Goal: Transaction & Acquisition: Purchase product/service

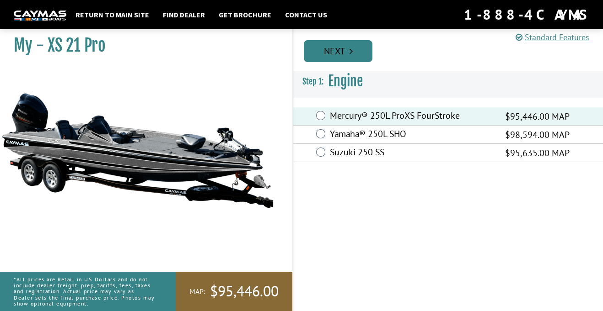
click at [350, 49] on icon "Pagination" at bounding box center [350, 51] width 3 height 9
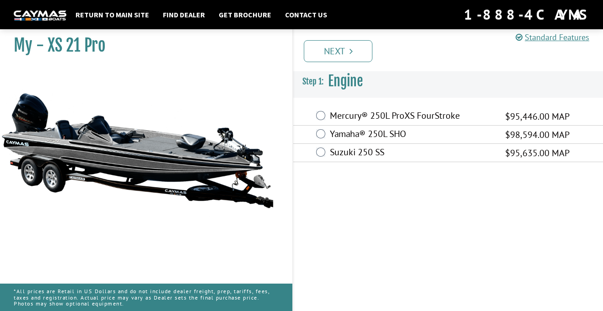
click at [503, 116] on div "Mercury® 250L ProXS FourStroke $95,446.00 MAP" at bounding box center [448, 116] width 310 height 18
click at [332, 114] on label "Mercury® 250L ProXS FourStroke" at bounding box center [412, 116] width 164 height 13
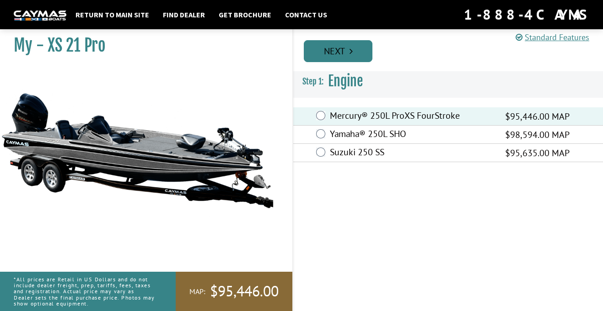
click at [348, 59] on link "Next" at bounding box center [338, 51] width 69 height 22
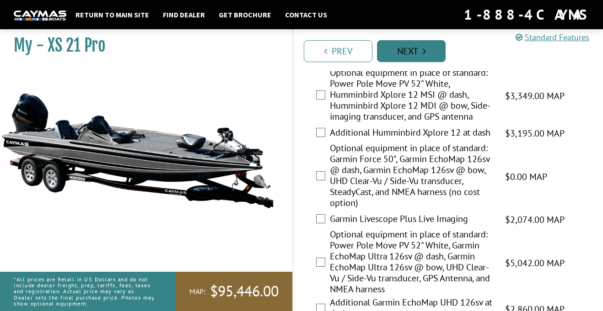
scroll to position [417, 0]
click at [452, 218] on label "Garmin Livescope Plus Live Imaging" at bounding box center [412, 219] width 164 height 13
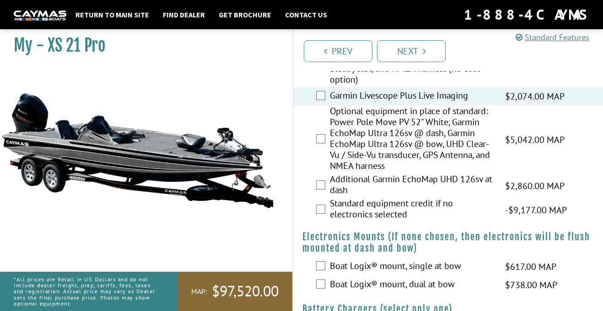
scroll to position [541, 0]
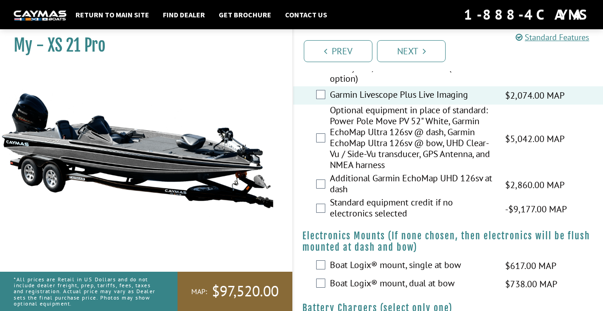
click at [444, 135] on label "Optional equipment in place of standard: Power Pole Move PV 52" White, Garmin E…" at bounding box center [412, 139] width 164 height 68
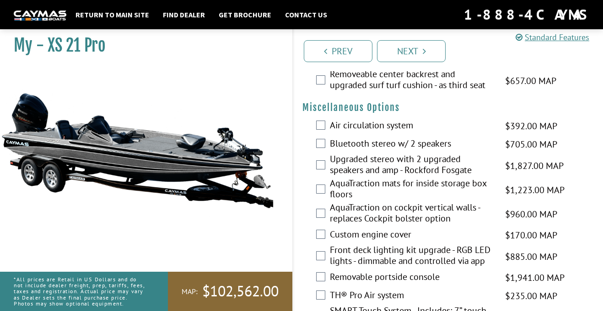
scroll to position [1017, 0]
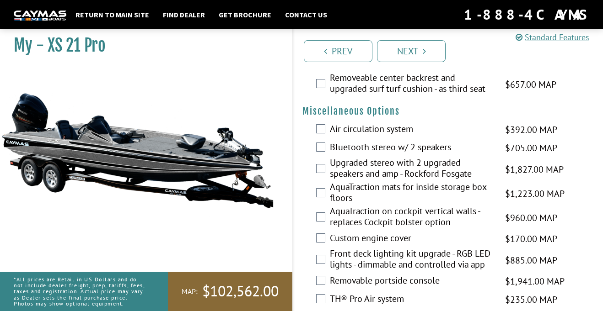
click at [439, 148] on label "Bluetooth stereo w/ 2 speakers" at bounding box center [412, 148] width 164 height 13
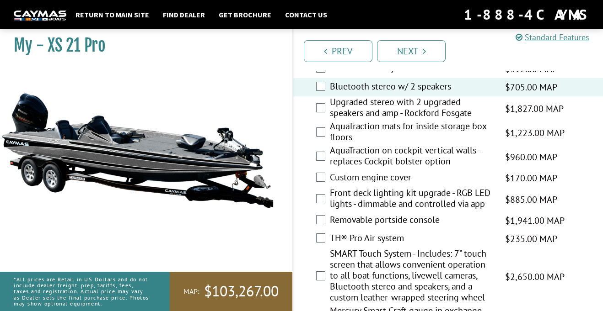
scroll to position [1078, 0]
click at [455, 194] on label "Front deck lighting kit upgrade - RGB LED lights - dimmable and controlled via …" at bounding box center [412, 199] width 164 height 24
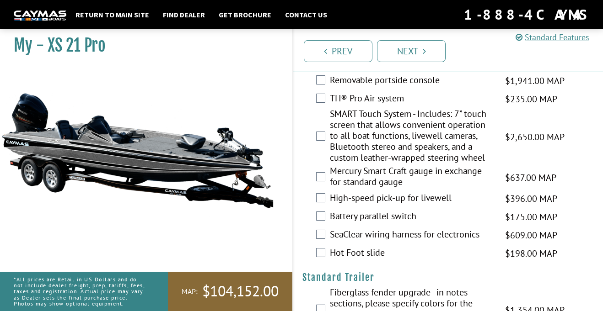
scroll to position [1217, 0]
click at [461, 134] on label "SMART Touch System - Includes: 7” touch screen that allows convenient operation…" at bounding box center [412, 137] width 164 height 57
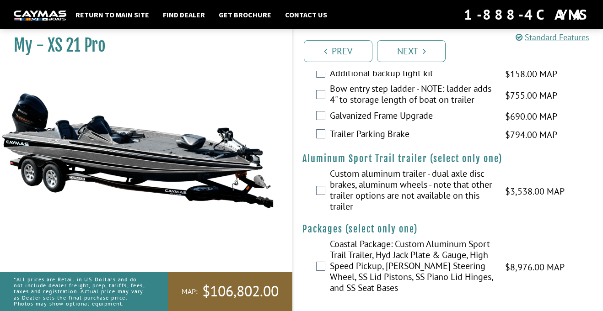
scroll to position [1542, 0]
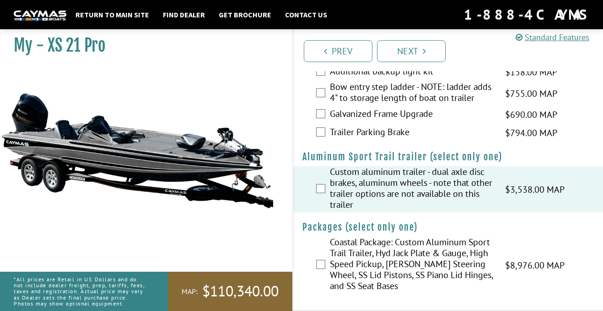
click at [314, 172] on div "Custom aluminum trailer - dual axle disc brakes, aluminum wheels - note that ot…" at bounding box center [448, 189] width 310 height 46
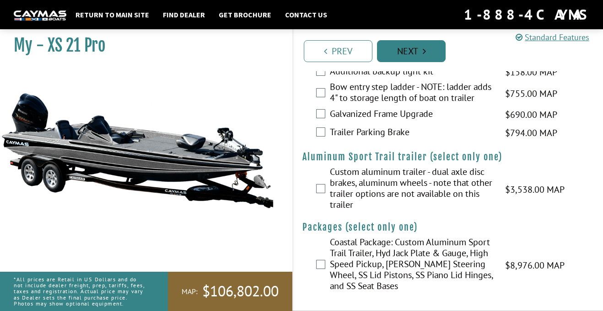
click at [423, 51] on icon "Pagination" at bounding box center [424, 51] width 3 height 9
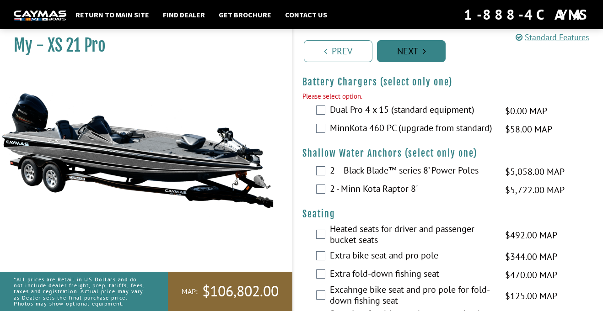
scroll to position [766, 0]
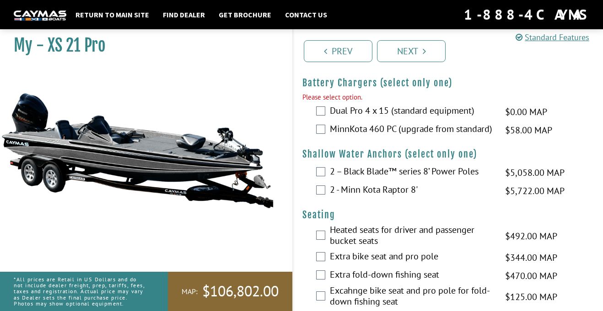
click at [464, 111] on label "Dual Pro 4 x 15 (standard equipment)" at bounding box center [412, 111] width 164 height 13
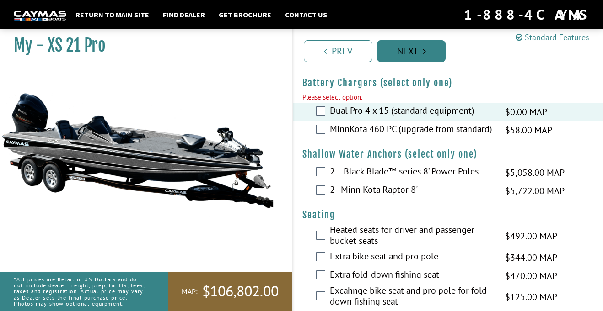
click at [431, 57] on link "Next" at bounding box center [411, 51] width 69 height 22
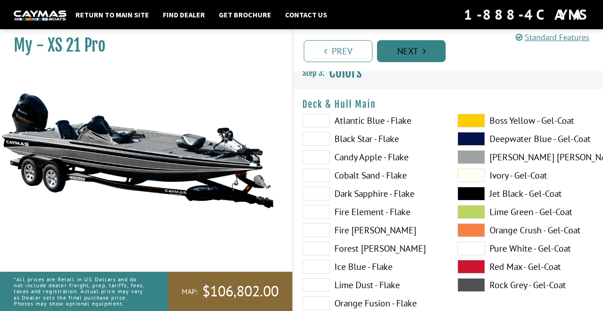
scroll to position [13, 0]
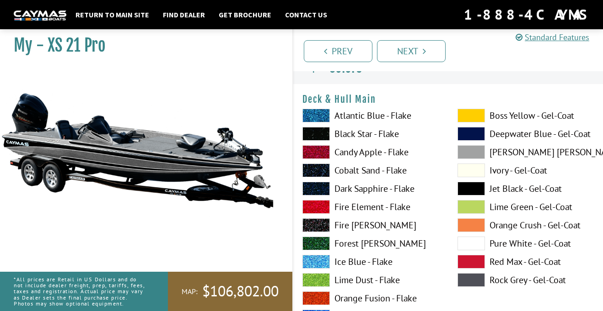
click at [472, 192] on span at bounding box center [470, 189] width 27 height 14
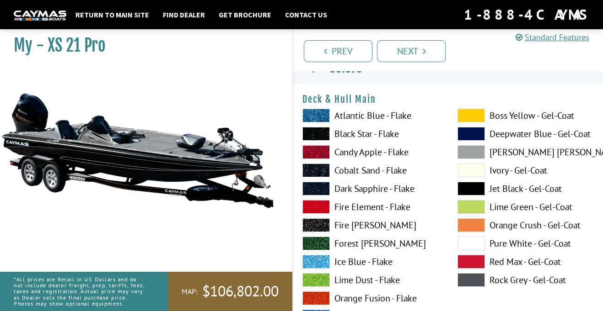
click at [386, 158] on label "Candy Apple - Flake" at bounding box center [370, 152] width 137 height 14
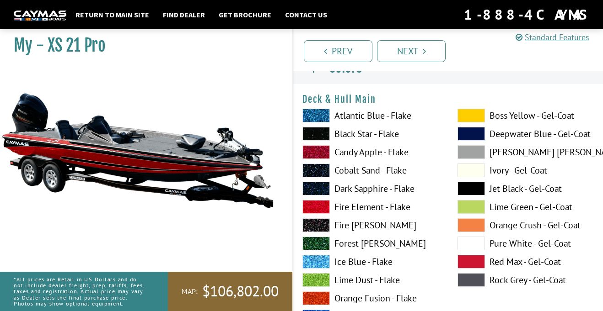
click at [397, 119] on label "Atlantic Blue - Flake" at bounding box center [370, 116] width 137 height 14
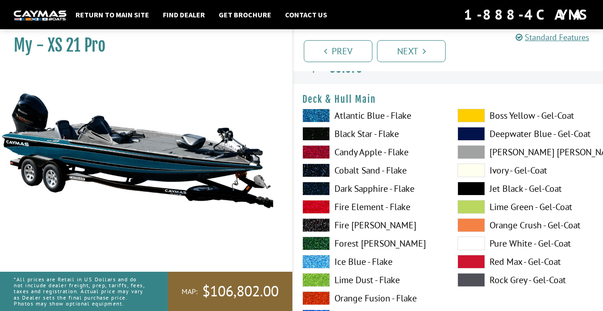
click at [397, 140] on label "Black Star - Flake" at bounding box center [370, 134] width 137 height 14
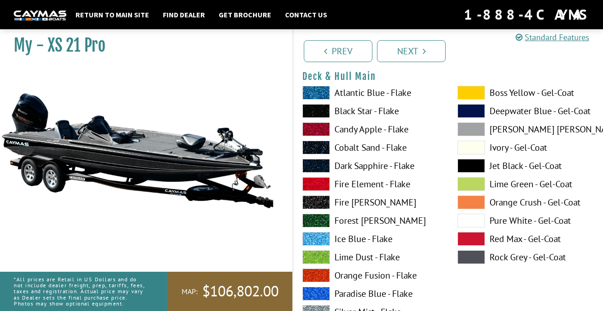
scroll to position [44, 0]
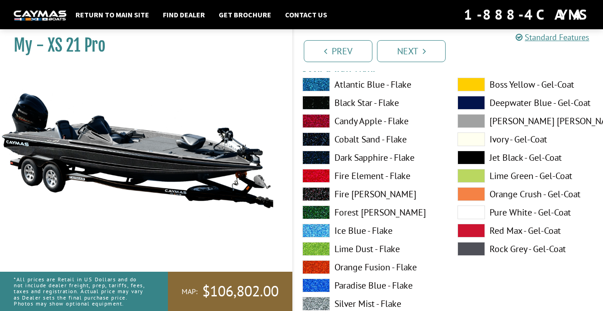
click at [383, 230] on label "Ice Blue - Flake" at bounding box center [370, 231] width 137 height 14
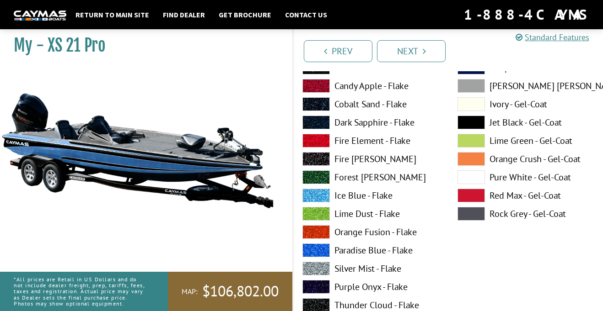
scroll to position [80, 0]
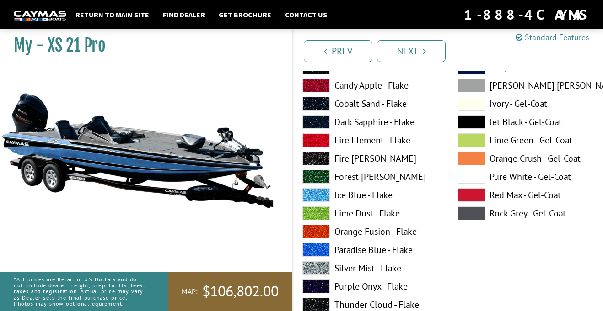
click at [390, 251] on label "Paradise Blue - Flake" at bounding box center [370, 250] width 137 height 14
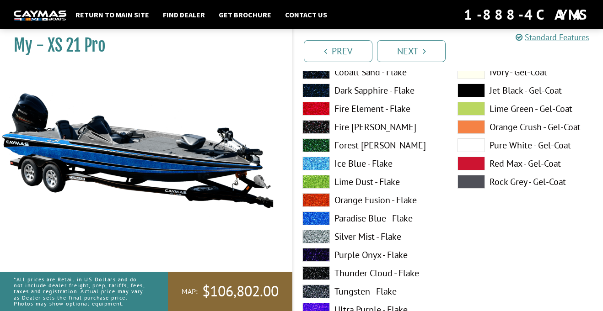
scroll to position [113, 0]
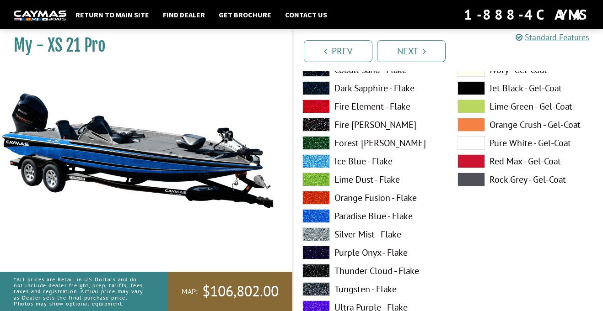
click at [392, 239] on label "Silver Mist - Flake" at bounding box center [370, 235] width 137 height 14
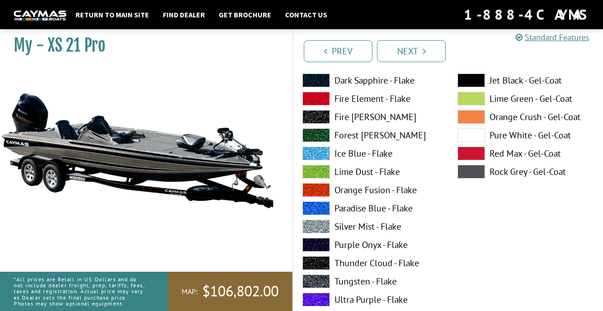
scroll to position [145, 0]
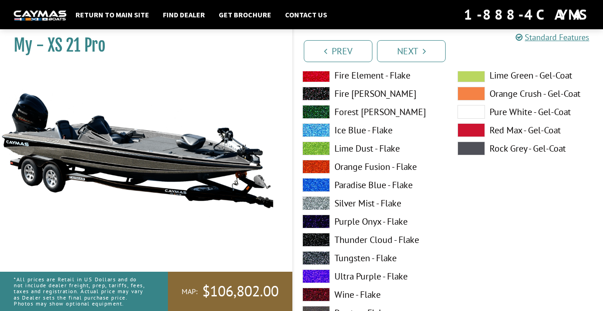
click at [388, 260] on label "Tungsten - Flake" at bounding box center [370, 259] width 137 height 14
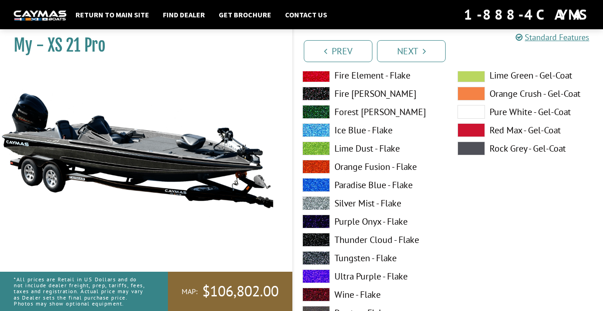
click at [393, 281] on label "Ultra Purple - Flake" at bounding box center [370, 277] width 137 height 14
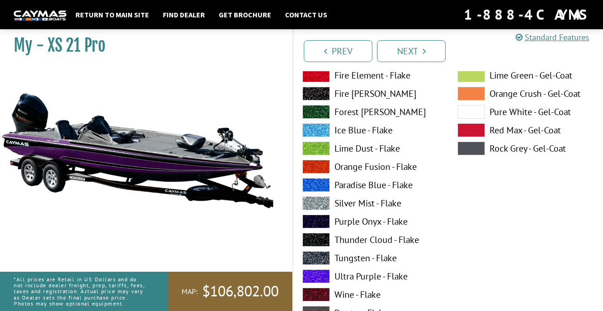
click at [393, 258] on label "Tungsten - Flake" at bounding box center [370, 259] width 137 height 14
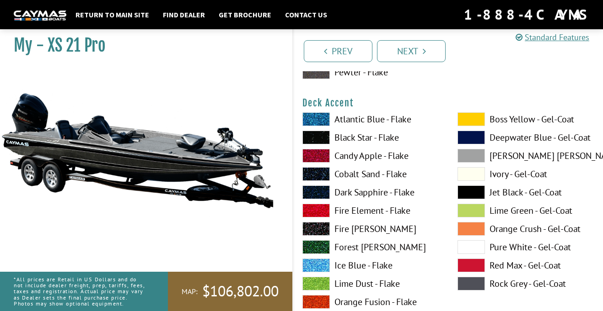
scroll to position [384, 0]
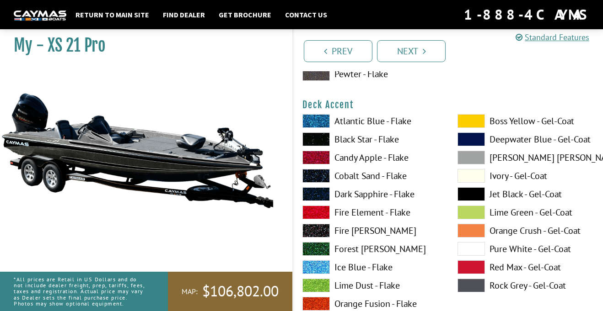
click at [478, 215] on span at bounding box center [470, 213] width 27 height 14
click at [476, 195] on span at bounding box center [470, 195] width 27 height 14
click at [421, 55] on link "Next" at bounding box center [411, 51] width 69 height 22
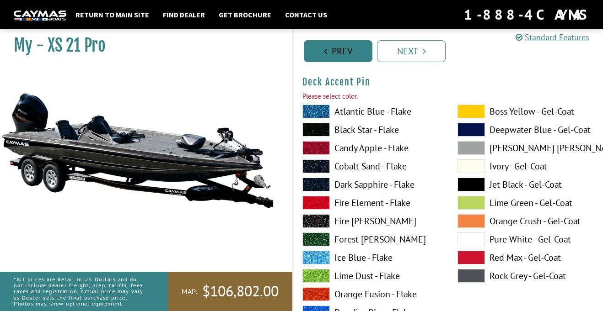
click at [351, 50] on link "Prev" at bounding box center [338, 51] width 69 height 22
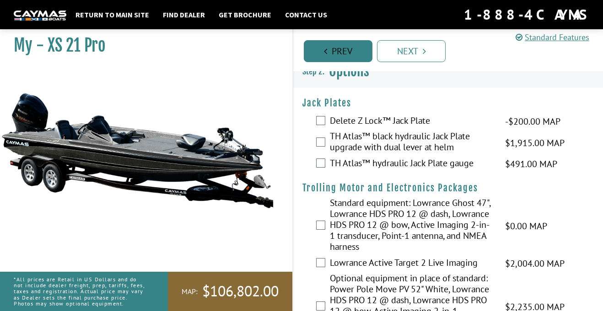
scroll to position [0, 0]
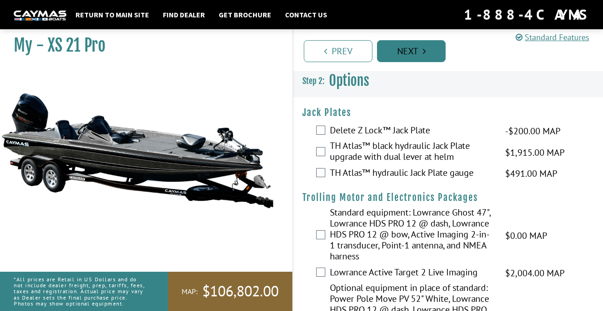
click at [425, 56] on link "Next" at bounding box center [411, 51] width 69 height 22
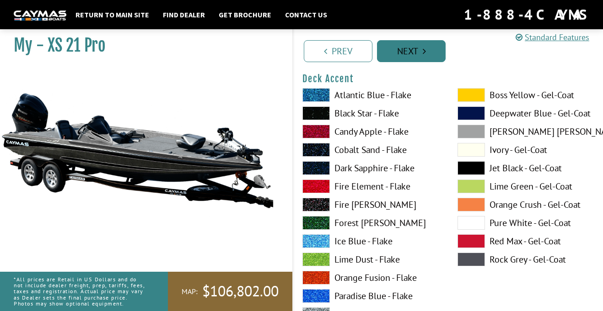
scroll to position [413, 0]
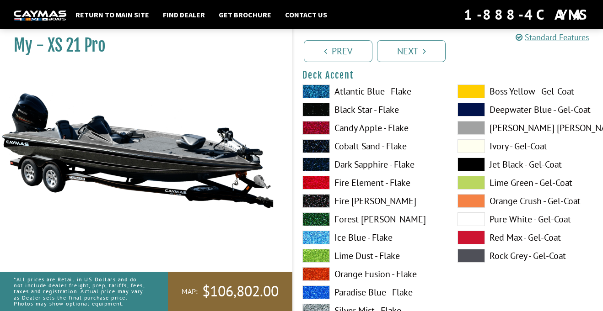
click at [475, 185] on span at bounding box center [470, 183] width 27 height 14
click at [478, 220] on span at bounding box center [470, 220] width 27 height 14
click at [480, 184] on span at bounding box center [470, 183] width 27 height 14
click at [410, 178] on label "Fire Element - Flake" at bounding box center [370, 183] width 137 height 14
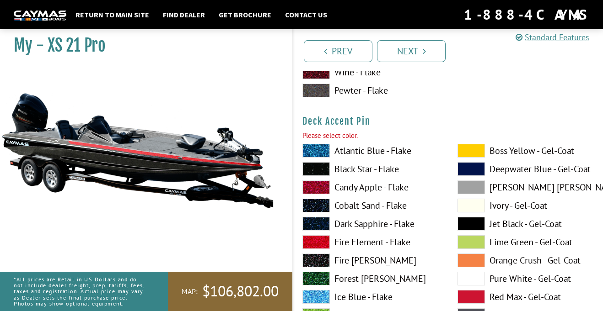
scroll to position [740, 0]
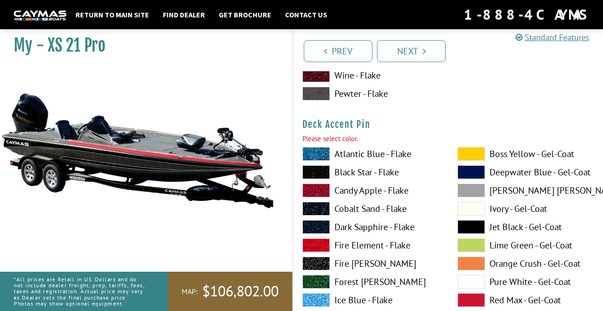
click at [402, 248] on label "Fire Element - Flake" at bounding box center [370, 246] width 137 height 14
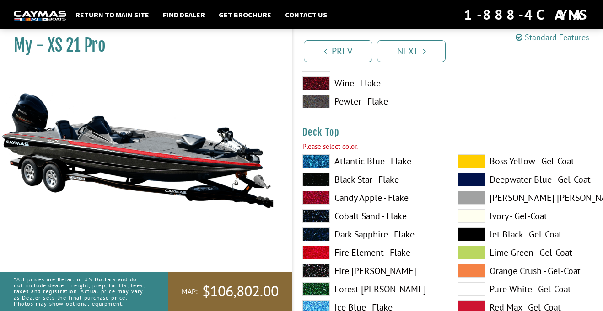
scroll to position [1123, 0]
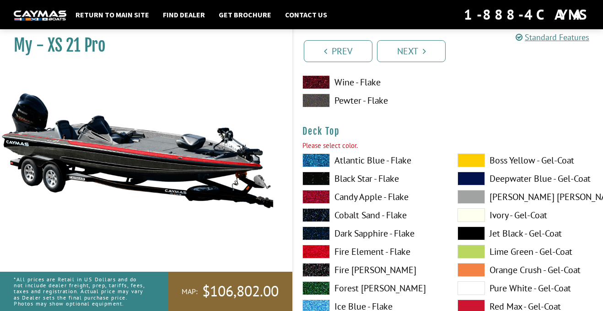
click at [397, 255] on label "Fire Element - Flake" at bounding box center [370, 252] width 137 height 14
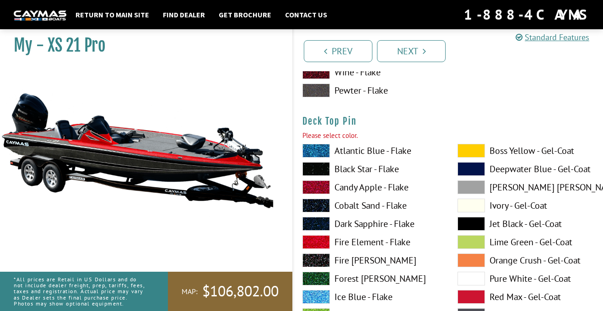
scroll to position [1575, 0]
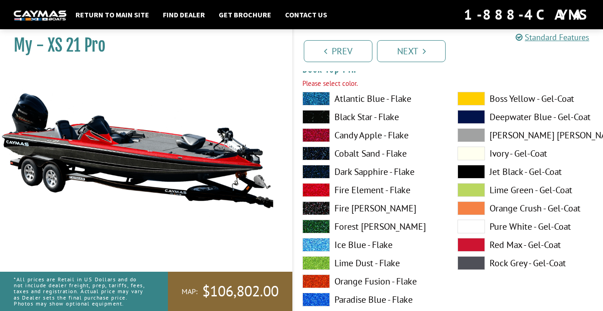
click at [388, 192] on label "Fire Element - Flake" at bounding box center [370, 190] width 137 height 14
click at [390, 176] on label "Dark Sapphire - Flake" at bounding box center [370, 172] width 137 height 14
click at [393, 154] on label "Cobalt Sand - Flake" at bounding box center [370, 154] width 137 height 14
click at [324, 99] on span at bounding box center [315, 99] width 27 height 14
click at [326, 118] on span at bounding box center [315, 117] width 27 height 14
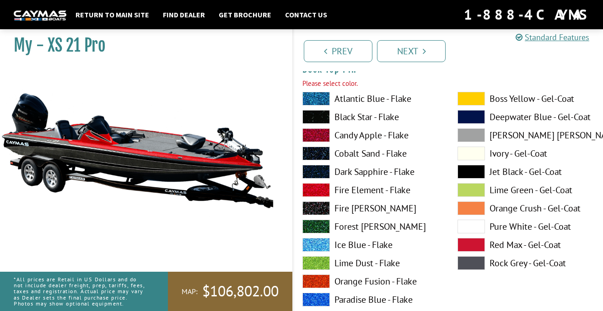
click at [390, 195] on label "Fire Element - Flake" at bounding box center [370, 190] width 137 height 14
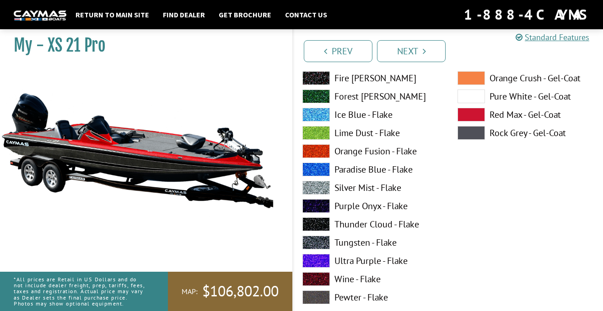
scroll to position [1705, 0]
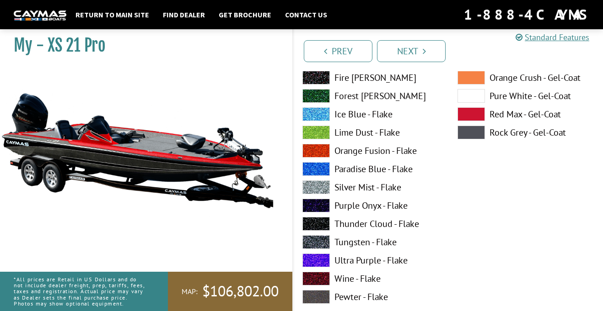
click at [386, 243] on label "Tungsten - Flake" at bounding box center [370, 243] width 137 height 14
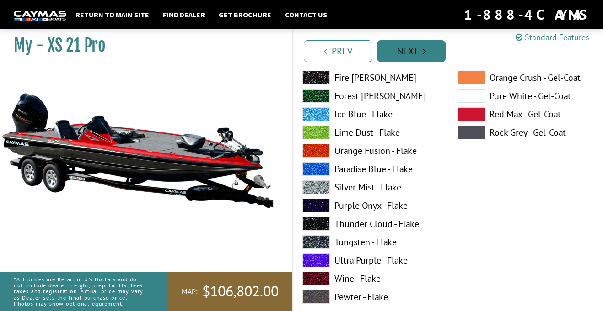
click at [429, 50] on link "Next" at bounding box center [411, 51] width 69 height 22
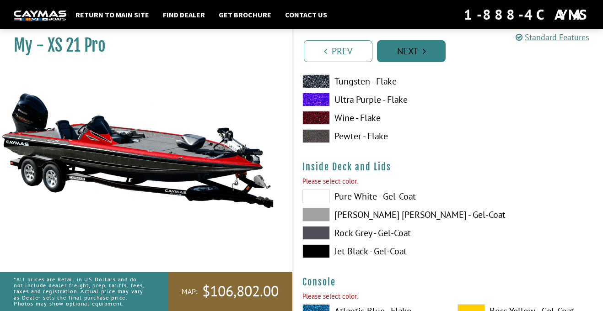
scroll to position [1830, 0]
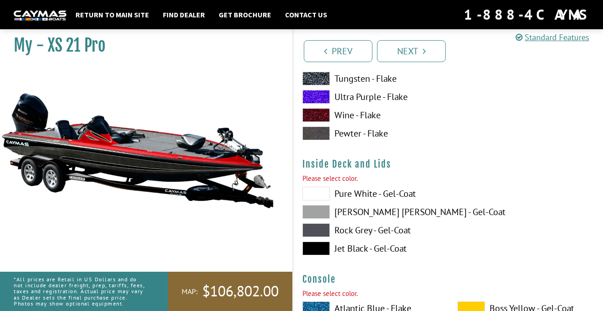
click at [370, 248] on label "Jet Black - Gel-Coat" at bounding box center [370, 249] width 137 height 14
click at [393, 196] on label "Pure White - Gel-Coat" at bounding box center [370, 194] width 137 height 14
click at [396, 218] on label "[PERSON_NAME] [PERSON_NAME] - Gel-Coat" at bounding box center [370, 212] width 137 height 14
click at [392, 234] on label "Rock Grey - Gel-Coat" at bounding box center [370, 231] width 137 height 14
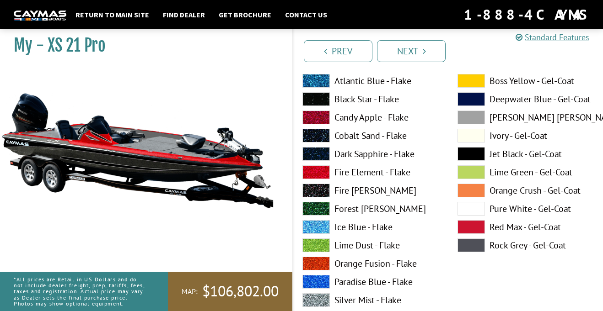
scroll to position [2063, 0]
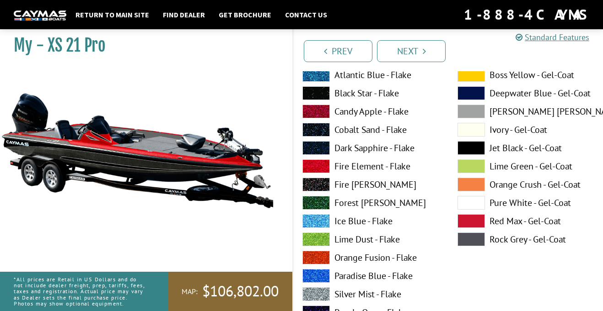
click at [400, 170] on label "Fire Element - Flake" at bounding box center [370, 167] width 137 height 14
click at [322, 172] on span at bounding box center [315, 167] width 27 height 14
click at [319, 169] on span at bounding box center [315, 167] width 27 height 14
click at [477, 152] on span at bounding box center [470, 148] width 27 height 14
click at [555, 243] on label "Rock Grey - Gel-Coat" at bounding box center [525, 240] width 137 height 14
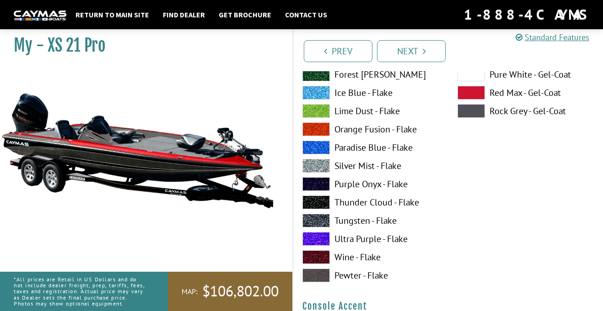
scroll to position [2192, 0]
click at [381, 222] on label "Tungsten - Flake" at bounding box center [370, 221] width 137 height 14
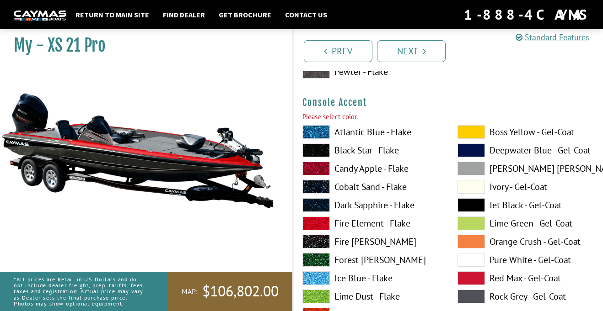
scroll to position [2403, 0]
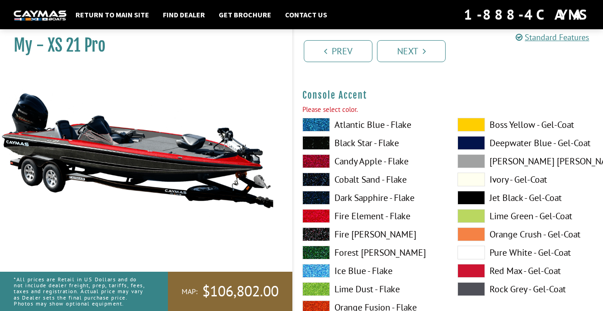
click at [405, 217] on label "Fire Element - Flake" at bounding box center [370, 216] width 137 height 14
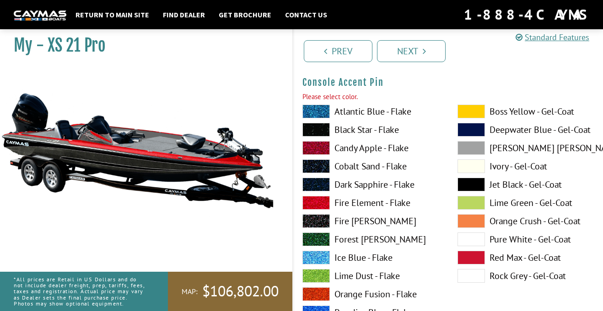
scroll to position [2805, 0]
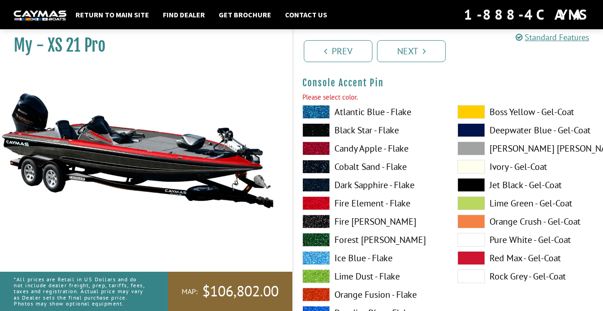
click at [393, 205] on label "Fire Element - Flake" at bounding box center [370, 204] width 137 height 14
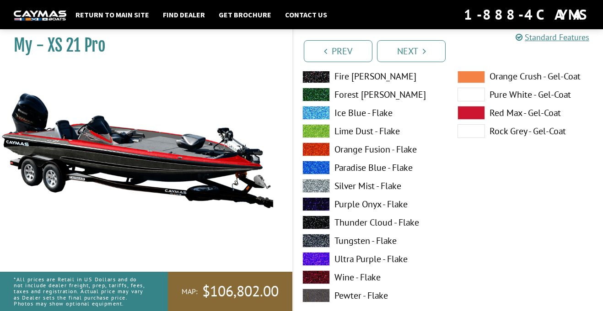
scroll to position [2953, 0]
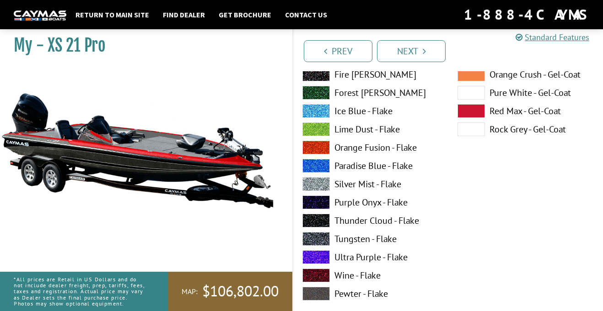
click at [391, 239] on label "Tungsten - Flake" at bounding box center [370, 239] width 137 height 14
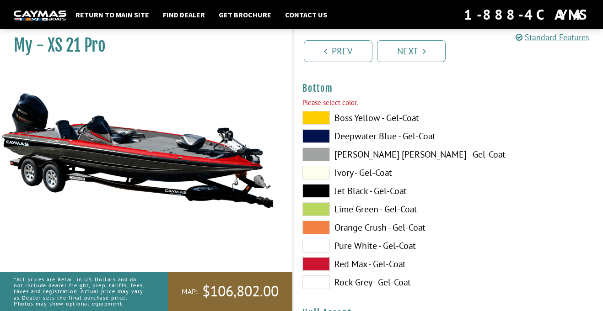
scroll to position [3201, 0]
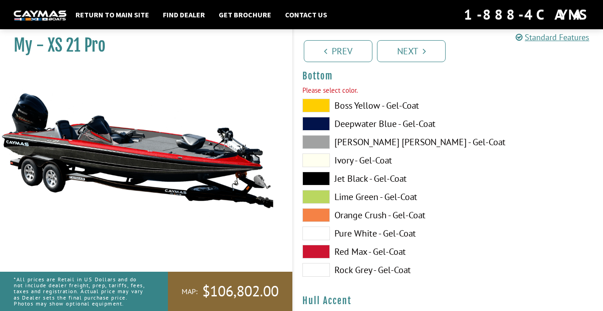
click at [393, 235] on label "Pure White - Gel-Coat" at bounding box center [370, 234] width 137 height 14
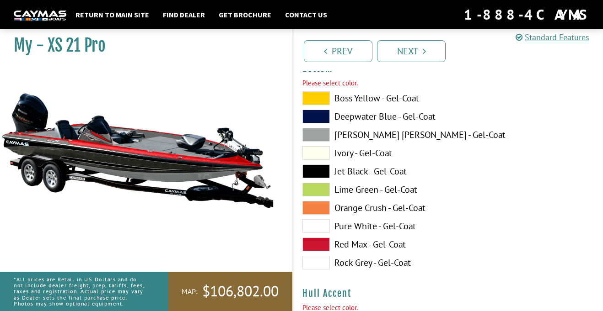
scroll to position [3210, 0]
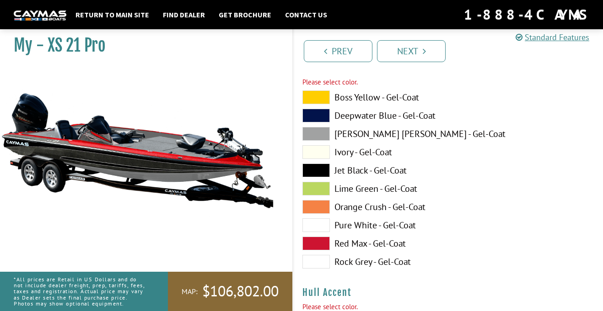
click at [385, 248] on label "Red Max - Gel-Coat" at bounding box center [370, 244] width 137 height 14
click at [397, 266] on label "Rock Grey - Gel-Coat" at bounding box center [370, 262] width 137 height 14
click at [392, 175] on label "Jet Black - Gel-Coat" at bounding box center [370, 171] width 137 height 14
click at [386, 155] on label "Ivory - Gel-Coat" at bounding box center [370, 152] width 137 height 14
click at [389, 172] on label "Jet Black - Gel-Coat" at bounding box center [370, 171] width 137 height 14
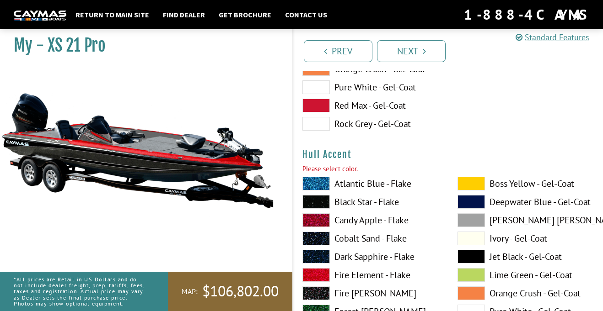
scroll to position [3357, 0]
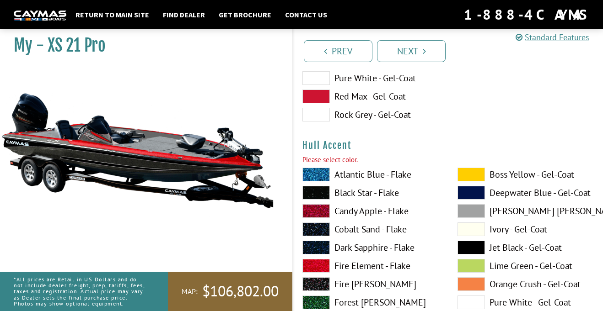
click at [403, 266] on label "Fire Element - Flake" at bounding box center [370, 266] width 137 height 14
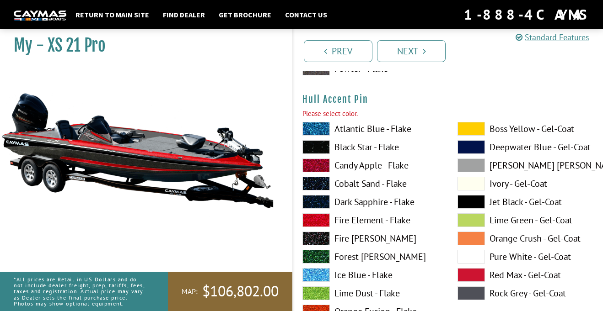
scroll to position [3794, 0]
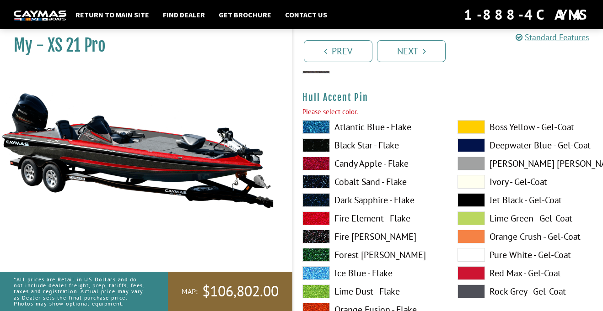
click at [469, 187] on span at bounding box center [470, 182] width 27 height 14
click at [475, 256] on span at bounding box center [470, 255] width 27 height 14
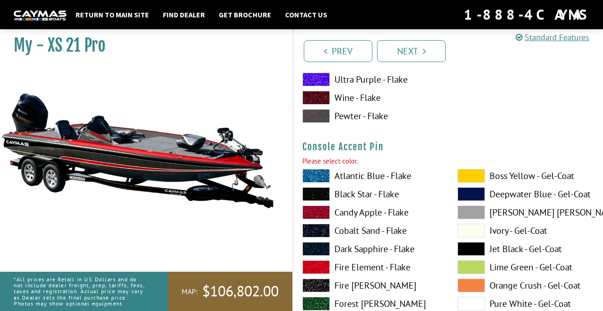
scroll to position [2744, 0]
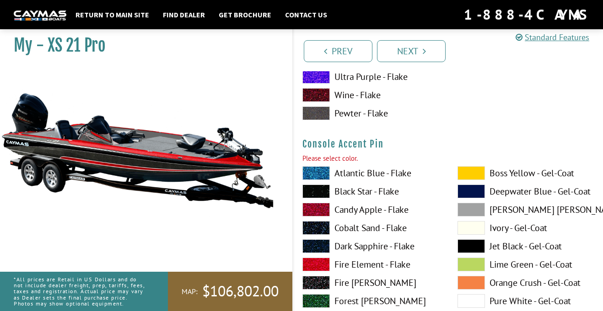
click at [477, 231] on span at bounding box center [470, 228] width 27 height 14
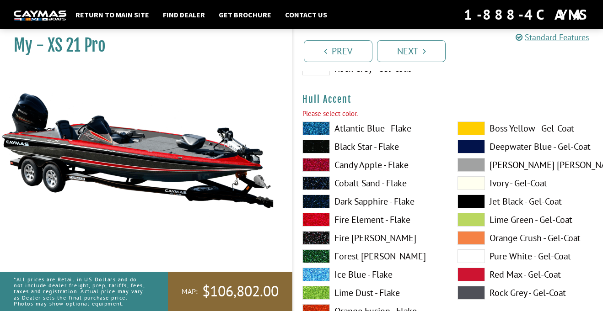
scroll to position [3400, 0]
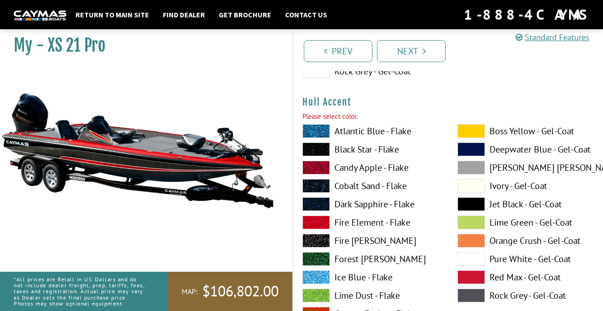
click at [515, 192] on label "Ivory - Gel-Coat" at bounding box center [525, 186] width 137 height 14
click at [360, 226] on label "Fire Element - Flake" at bounding box center [370, 223] width 137 height 14
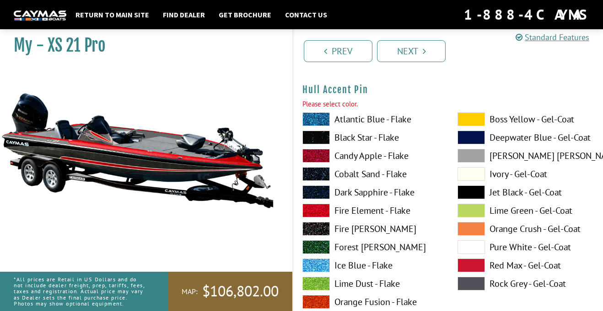
scroll to position [3805, 0]
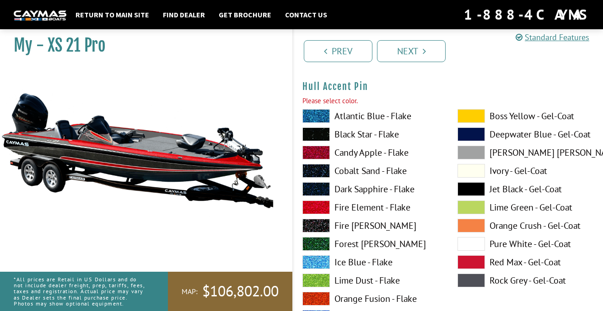
click at [472, 173] on span at bounding box center [470, 171] width 27 height 14
click at [474, 193] on span at bounding box center [470, 189] width 27 height 14
click at [477, 167] on span at bounding box center [470, 171] width 27 height 14
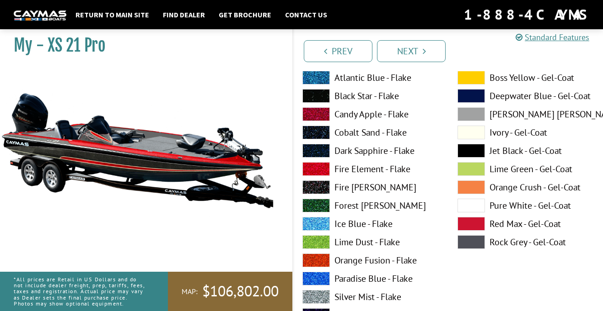
scroll to position [3851, 0]
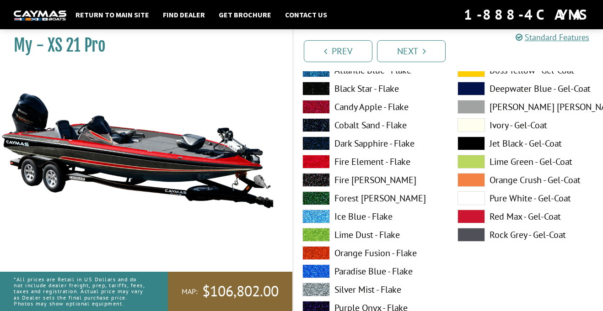
click at [477, 202] on span at bounding box center [470, 199] width 27 height 14
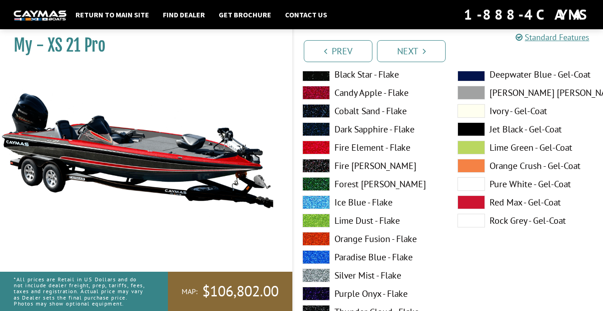
scroll to position [2862, 0]
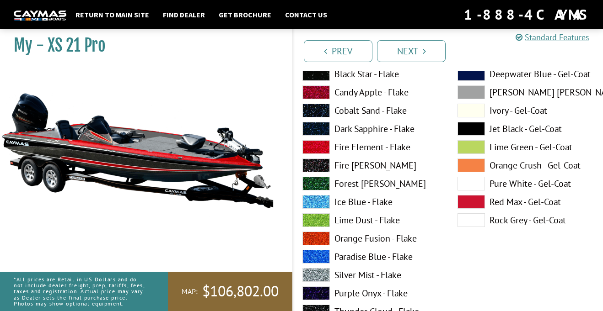
click at [476, 225] on span at bounding box center [470, 221] width 27 height 14
click at [471, 184] on span at bounding box center [470, 184] width 27 height 14
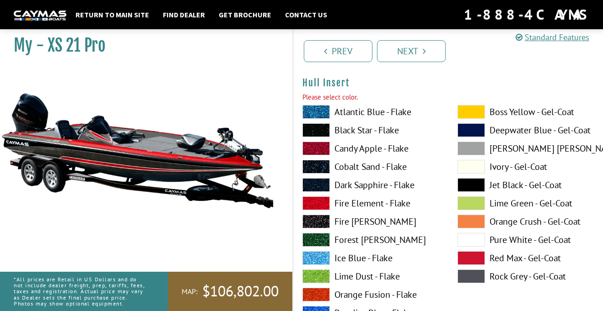
scroll to position [4200, 0]
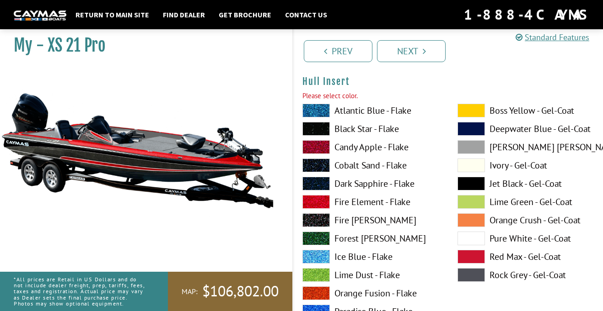
click at [538, 240] on label "Pure White - Gel-Coat" at bounding box center [525, 239] width 137 height 14
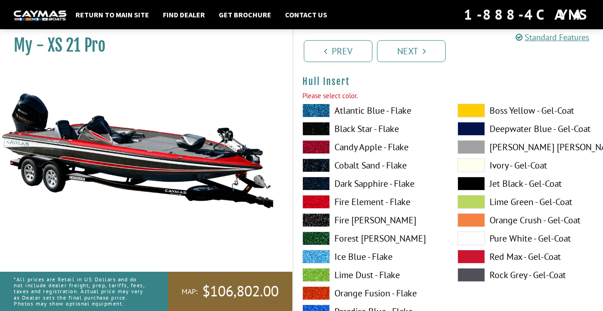
click at [392, 203] on label "Fire Element - Flake" at bounding box center [370, 202] width 137 height 14
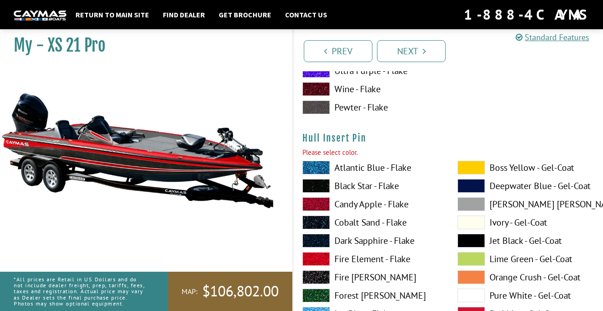
scroll to position [4534, 0]
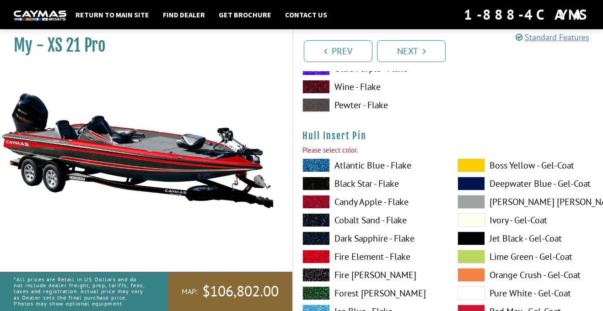
click at [477, 223] on span at bounding box center [470, 221] width 27 height 14
click at [478, 297] on span at bounding box center [470, 294] width 27 height 14
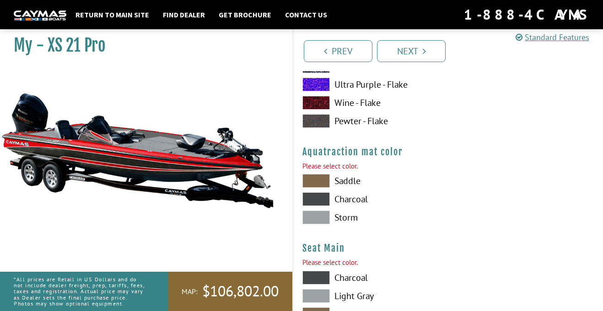
scroll to position [4909, 0]
click at [355, 217] on label "Storm" at bounding box center [370, 217] width 137 height 14
click at [357, 200] on label "Charcoal" at bounding box center [370, 199] width 137 height 14
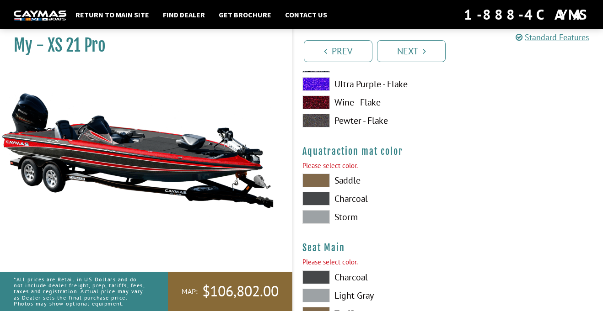
click at [348, 218] on label "Storm" at bounding box center [370, 217] width 137 height 14
click at [351, 181] on label "Saddle" at bounding box center [370, 181] width 137 height 14
click at [358, 200] on label "Charcoal" at bounding box center [370, 199] width 137 height 14
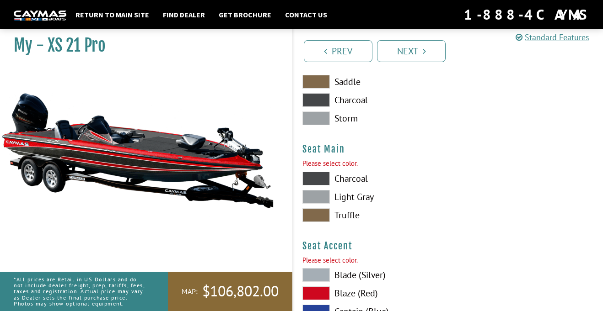
scroll to position [5005, 0]
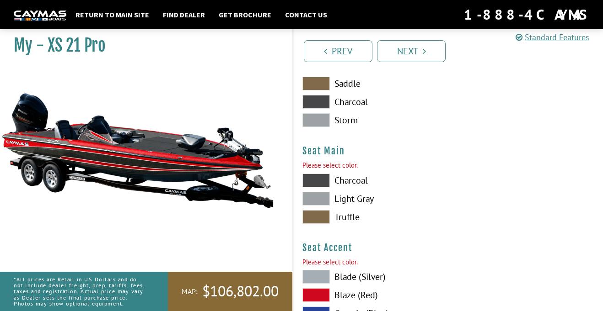
click at [372, 184] on label "Charcoal" at bounding box center [370, 181] width 137 height 14
click at [374, 201] on label "Light Gray" at bounding box center [370, 199] width 137 height 14
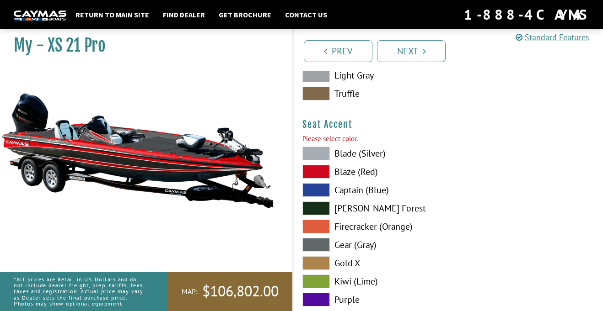
scroll to position [5130, 0]
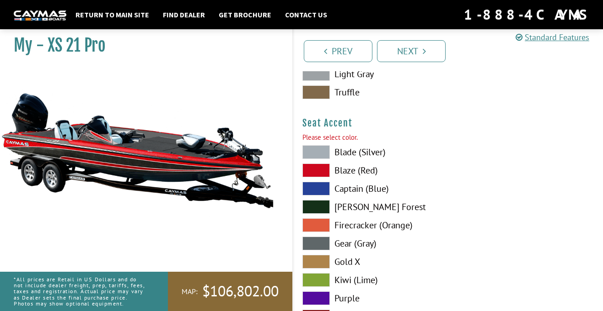
click at [394, 170] on label "Blaze (Red)" at bounding box center [370, 171] width 137 height 14
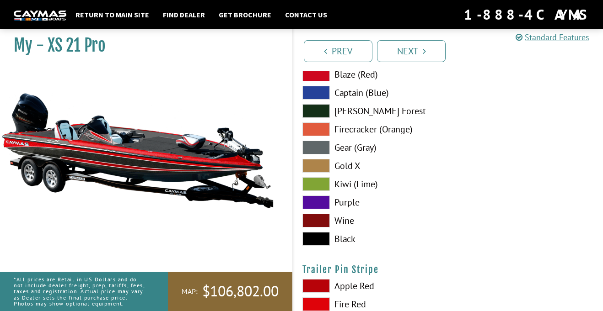
scroll to position [5227, 0]
click at [352, 241] on label "Black" at bounding box center [370, 239] width 137 height 14
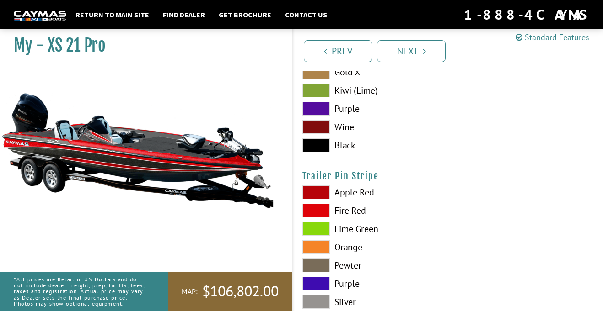
scroll to position [5323, 0]
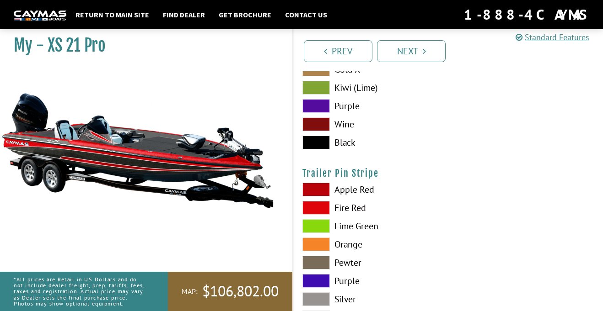
click at [361, 211] on label "Fire Red" at bounding box center [370, 208] width 137 height 14
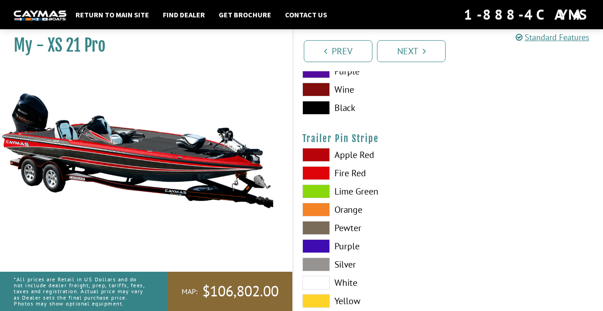
scroll to position [5418, 0]
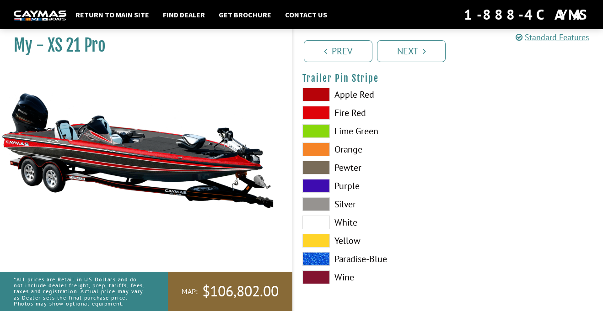
click at [353, 222] on label "White" at bounding box center [370, 223] width 137 height 14
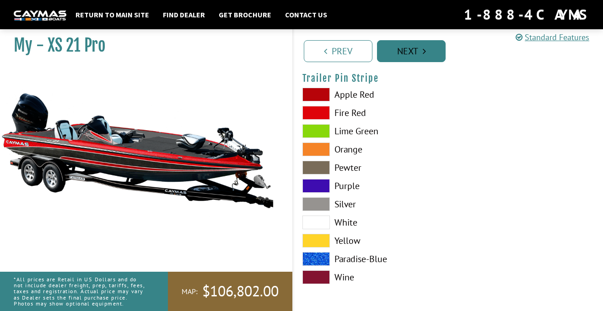
click at [417, 61] on link "Next" at bounding box center [411, 51] width 69 height 22
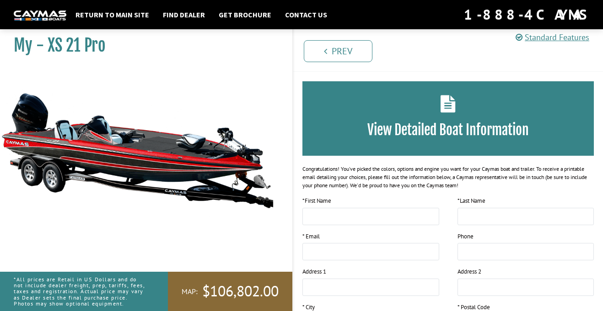
scroll to position [0, 0]
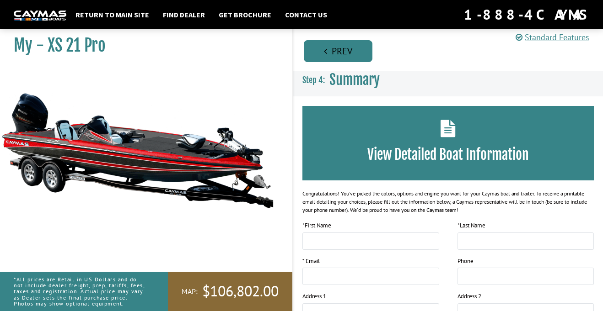
click at [351, 51] on link "Prev" at bounding box center [338, 51] width 69 height 22
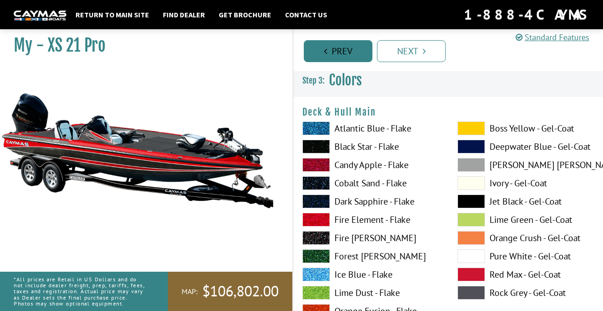
click at [348, 56] on link "Prev" at bounding box center [338, 51] width 69 height 22
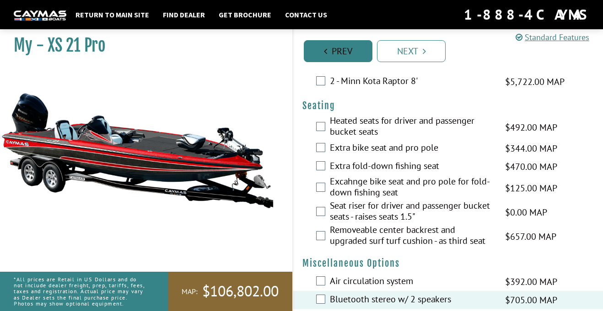
scroll to position [866, 0]
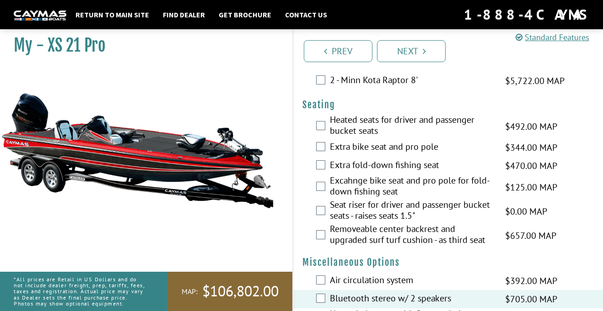
click at [473, 184] on label "Excahnge bike seat and pro pole for fold-down fishing seat" at bounding box center [412, 187] width 164 height 24
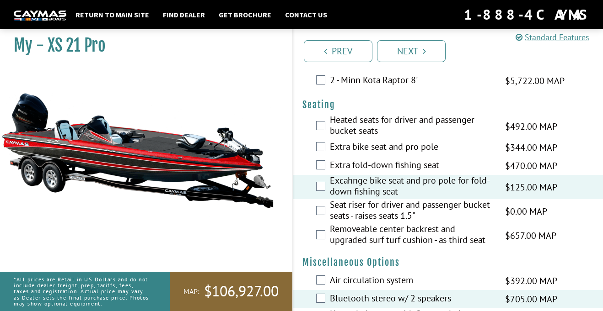
click at [461, 213] on label "Seat riser for driver and passenger bucket seats - raises seats 1.5"" at bounding box center [412, 211] width 164 height 24
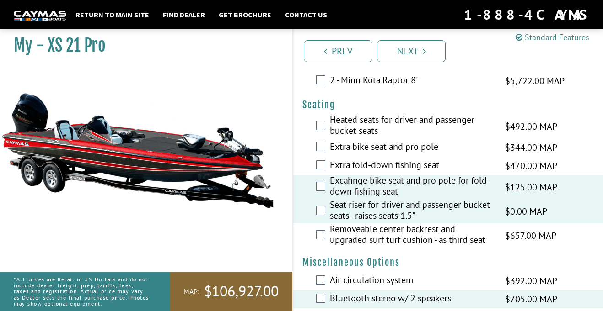
click at [476, 187] on label "Excahnge bike seat and pro pole for fold-down fishing seat" at bounding box center [412, 187] width 164 height 24
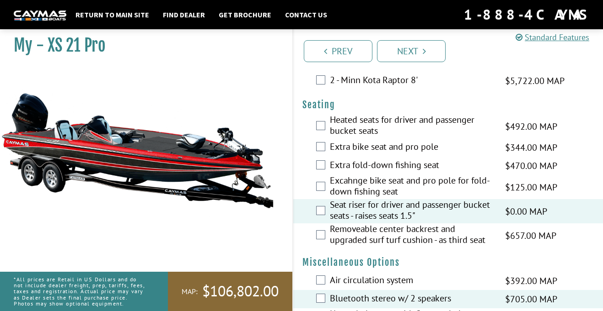
click at [463, 208] on label "Seat riser for driver and passenger bucket seats - raises seats 1.5"" at bounding box center [412, 211] width 164 height 24
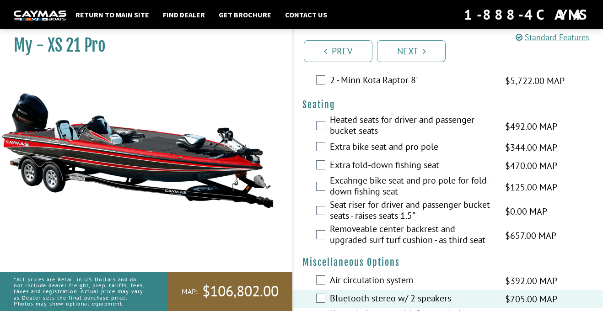
click at [465, 189] on label "Excahnge bike seat and pro pole for fold-down fishing seat" at bounding box center [412, 187] width 164 height 24
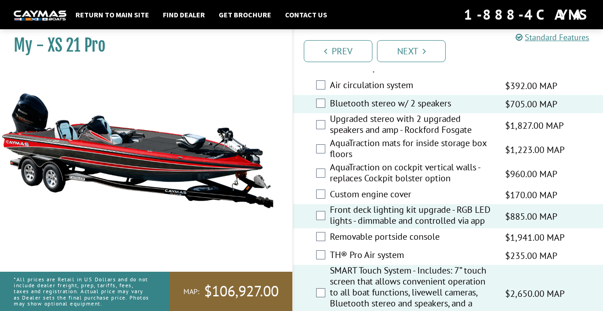
scroll to position [1059, 0]
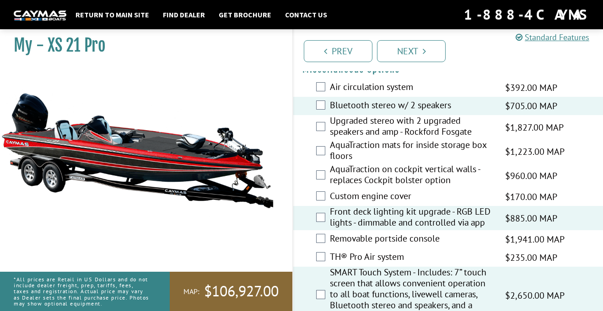
click at [488, 173] on label "AquaTraction on cockpit vertical walls - replaces Cockpit bolster option" at bounding box center [412, 176] width 164 height 24
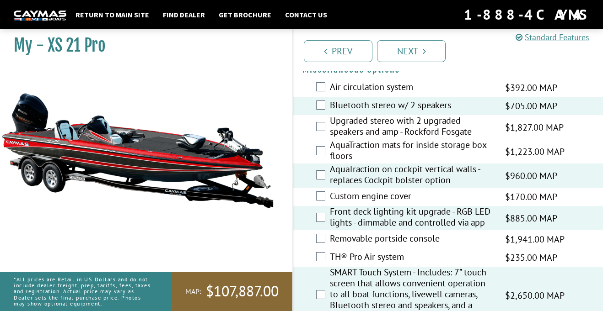
click at [503, 171] on div "AquaTraction on cockpit vertical walls - replaces Cockpit bolster option $960.0…" at bounding box center [448, 176] width 310 height 24
click at [454, 168] on label "AquaTraction on cockpit vertical walls - replaces Cockpit bolster option" at bounding box center [412, 176] width 164 height 24
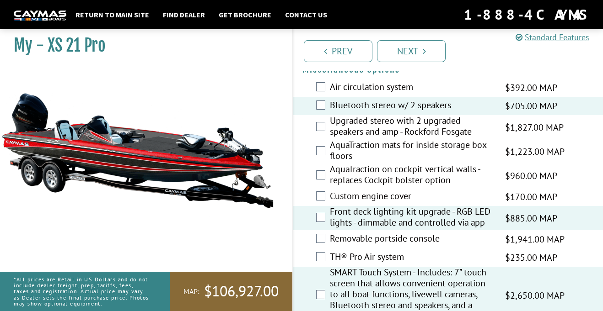
click at [332, 194] on label "Custom engine cover" at bounding box center [412, 197] width 164 height 13
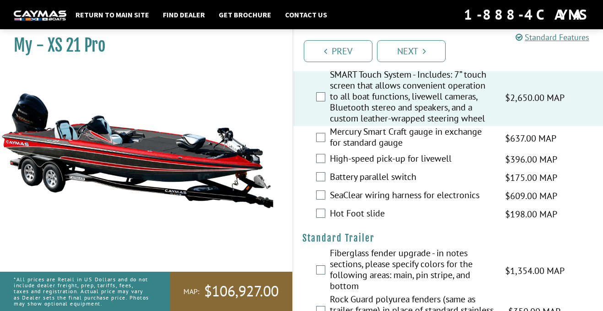
scroll to position [1259, 0]
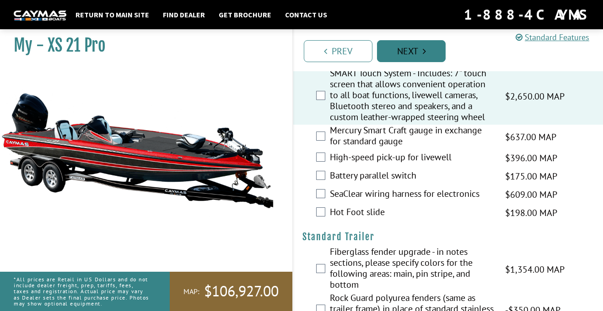
click at [424, 51] on icon "Pagination" at bounding box center [424, 51] width 3 height 9
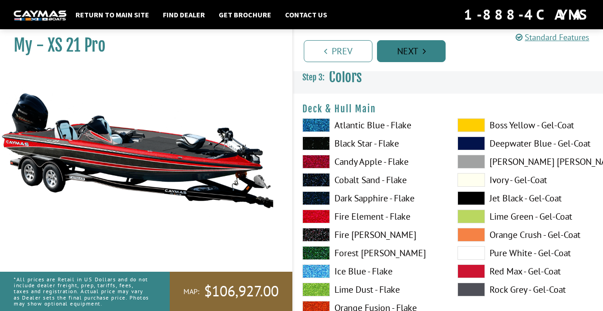
click at [429, 50] on link "Next" at bounding box center [411, 51] width 69 height 22
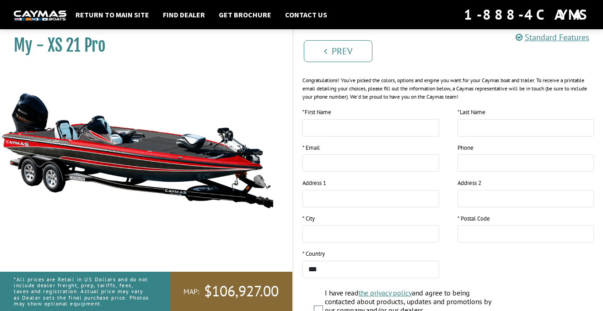
scroll to position [111, 0]
